Goal: Information Seeking & Learning: Learn about a topic

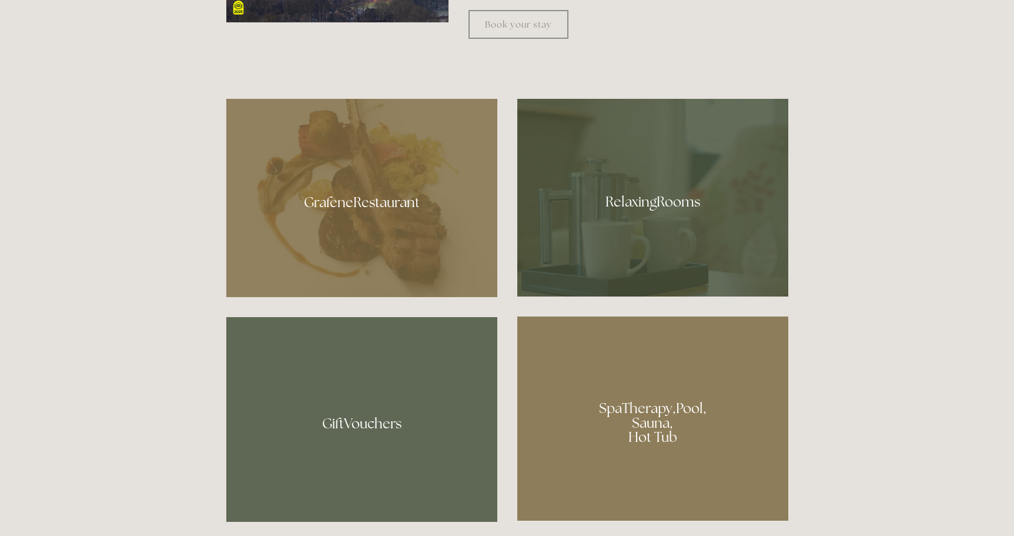
scroll to position [764, 0]
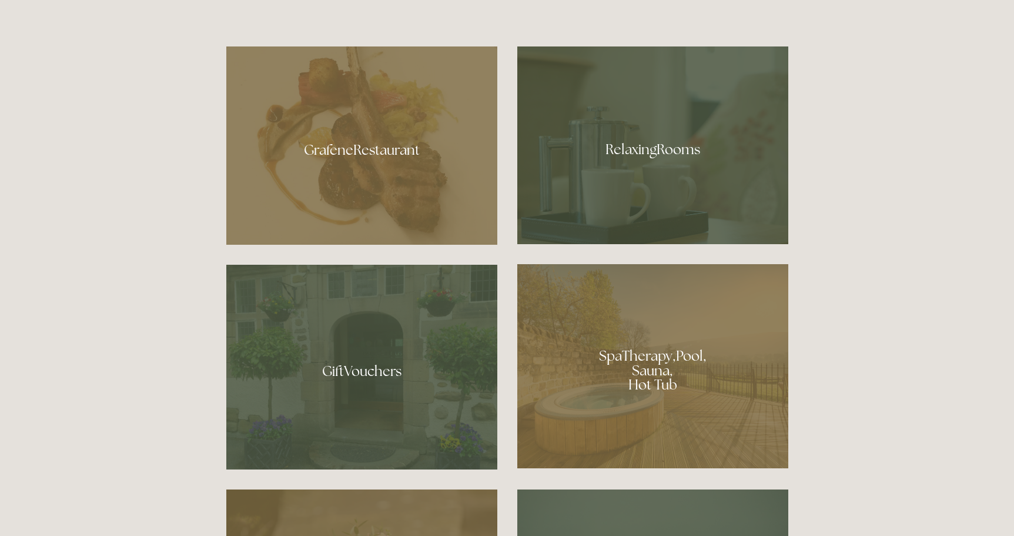
click at [581, 168] on div at bounding box center [652, 145] width 271 height 198
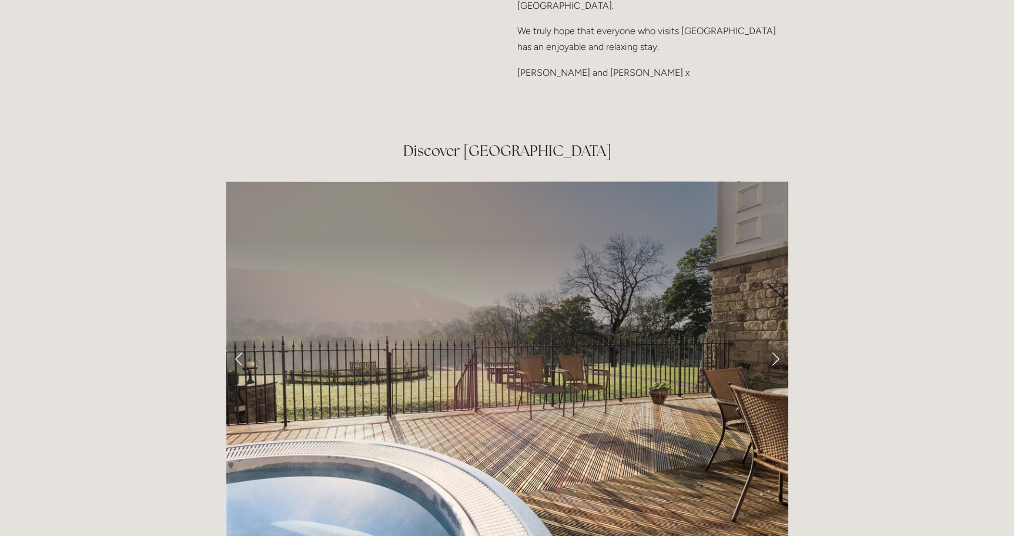
scroll to position [1940, 0]
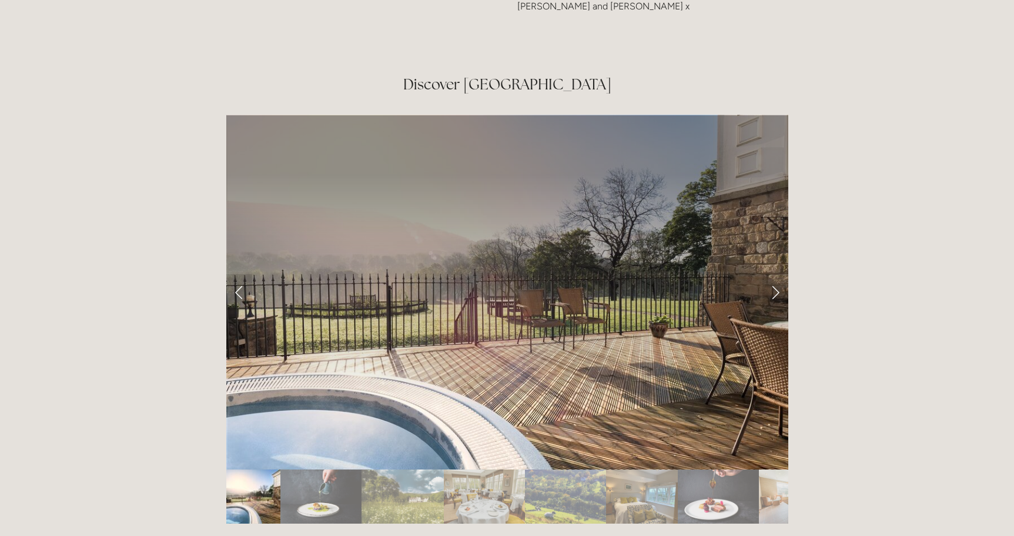
click at [330, 469] on img "Slide 2" at bounding box center [321, 496] width 82 height 54
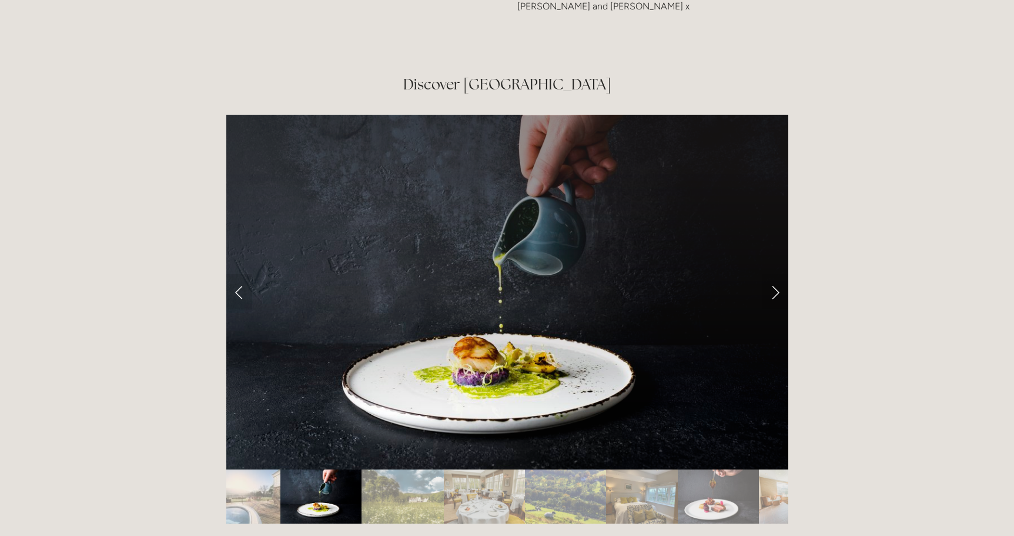
click at [371, 469] on img "Slide 3" at bounding box center [403, 496] width 82 height 54
click at [404, 469] on img "Slide 3" at bounding box center [403, 496] width 82 height 54
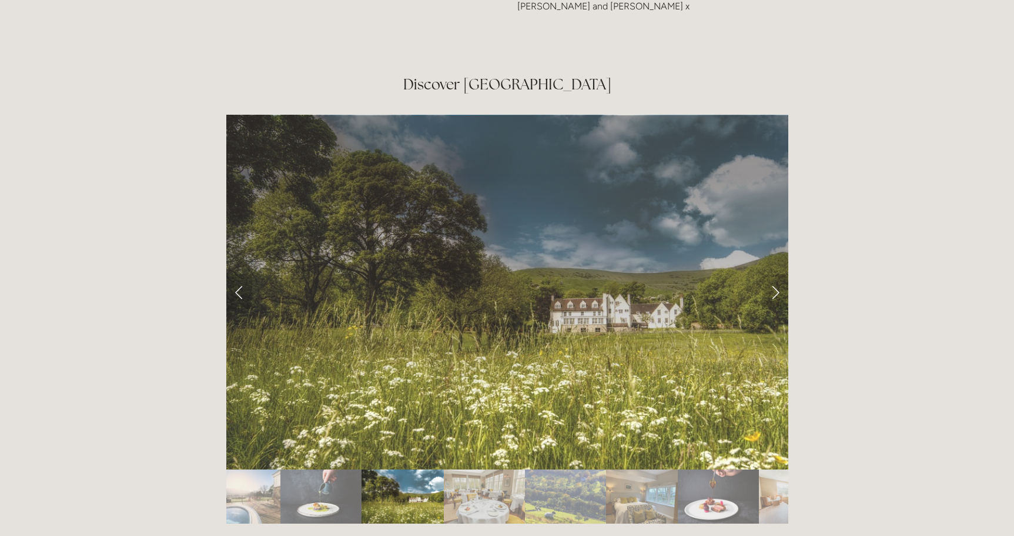
click at [474, 469] on img "Slide 4" at bounding box center [484, 496] width 81 height 54
click at [537, 469] on img "Slide 5" at bounding box center [565, 496] width 81 height 54
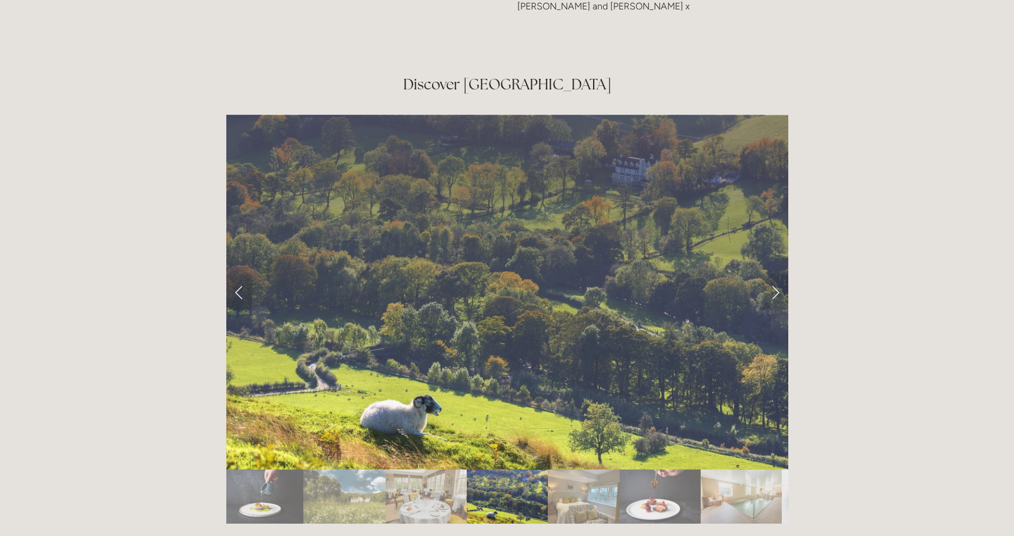
click at [613, 469] on img "Slide 6" at bounding box center [584, 496] width 72 height 54
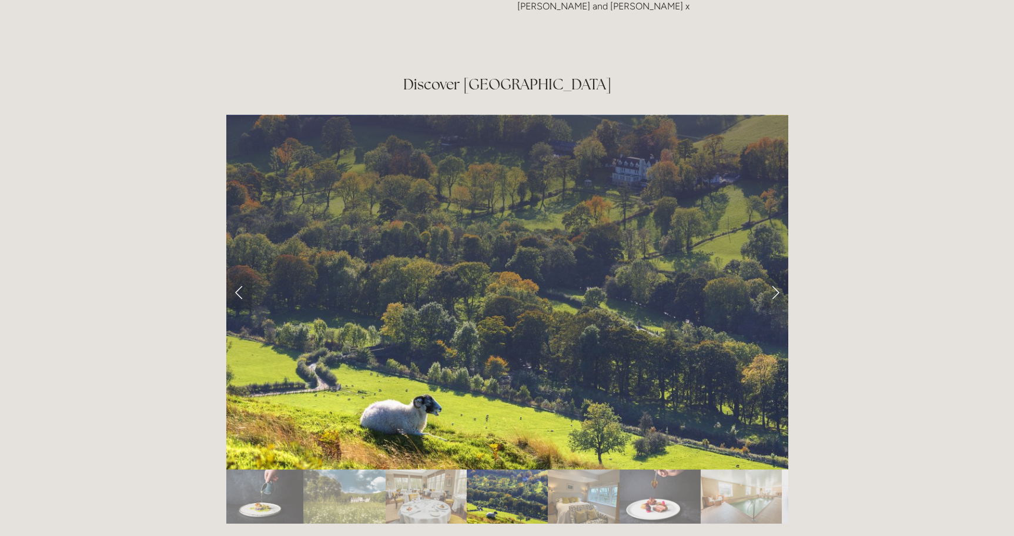
click at [606, 469] on img "Slide 6" at bounding box center [584, 496] width 72 height 54
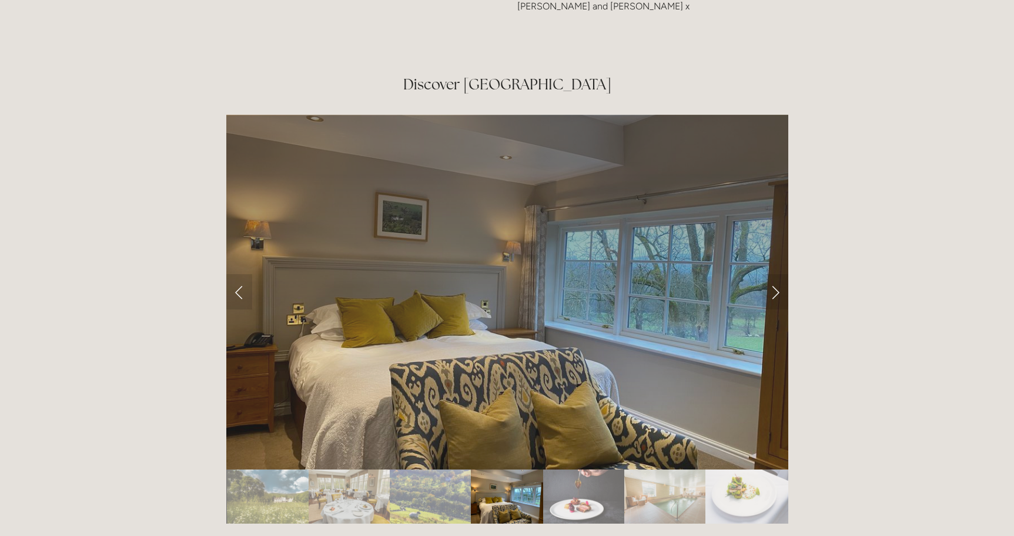
click at [624, 469] on img "Slide 8" at bounding box center [664, 496] width 81 height 54
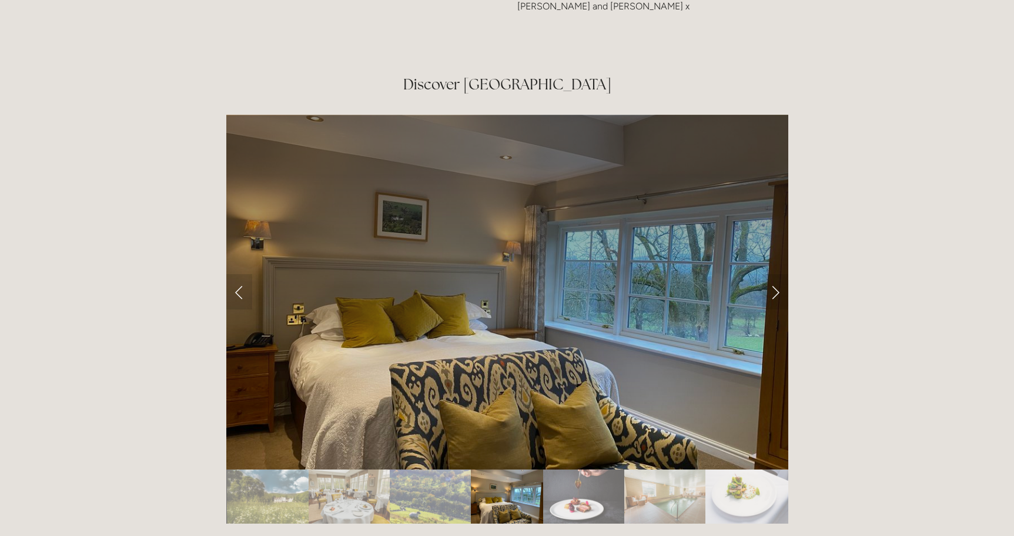
click at [613, 469] on img "Slide 7" at bounding box center [583, 496] width 81 height 54
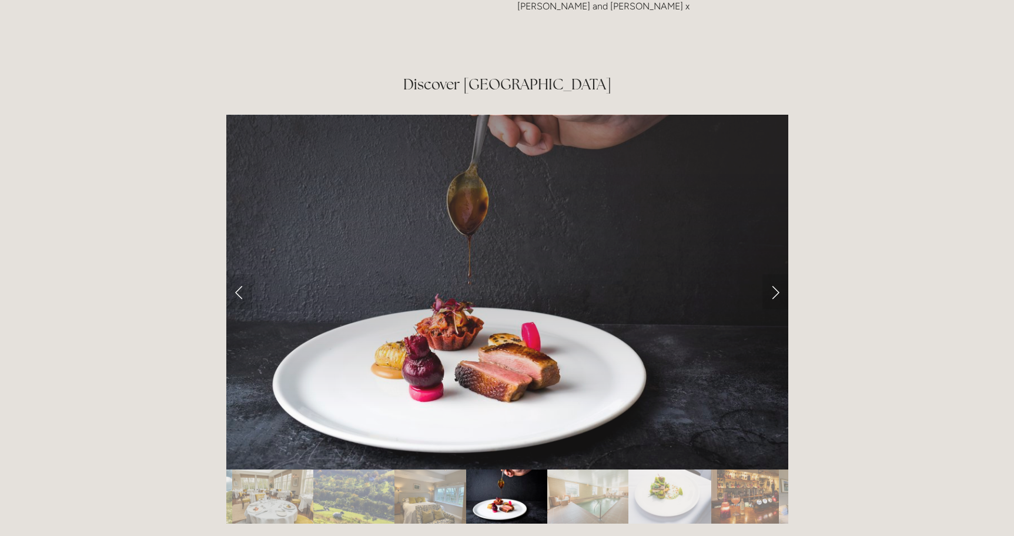
click at [613, 469] on img "Slide 8" at bounding box center [587, 496] width 81 height 54
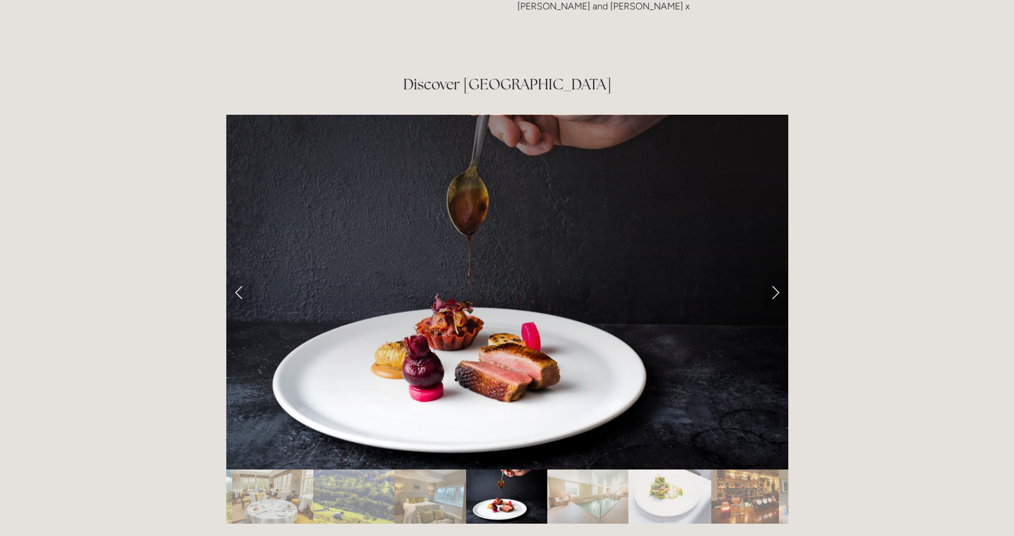
click at [603, 469] on img "Slide 8" at bounding box center [587, 496] width 81 height 54
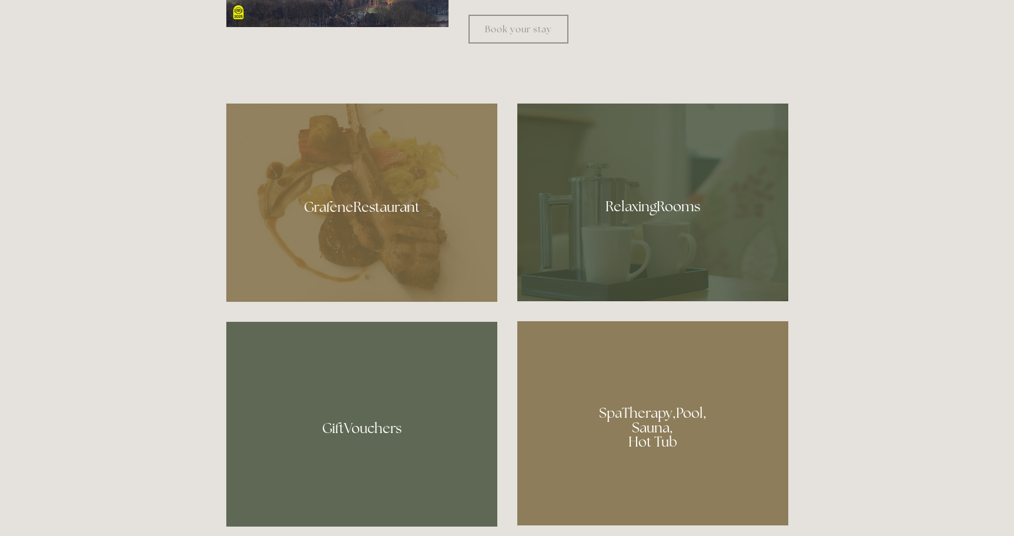
scroll to position [764, 0]
